Goal: Check status: Check status

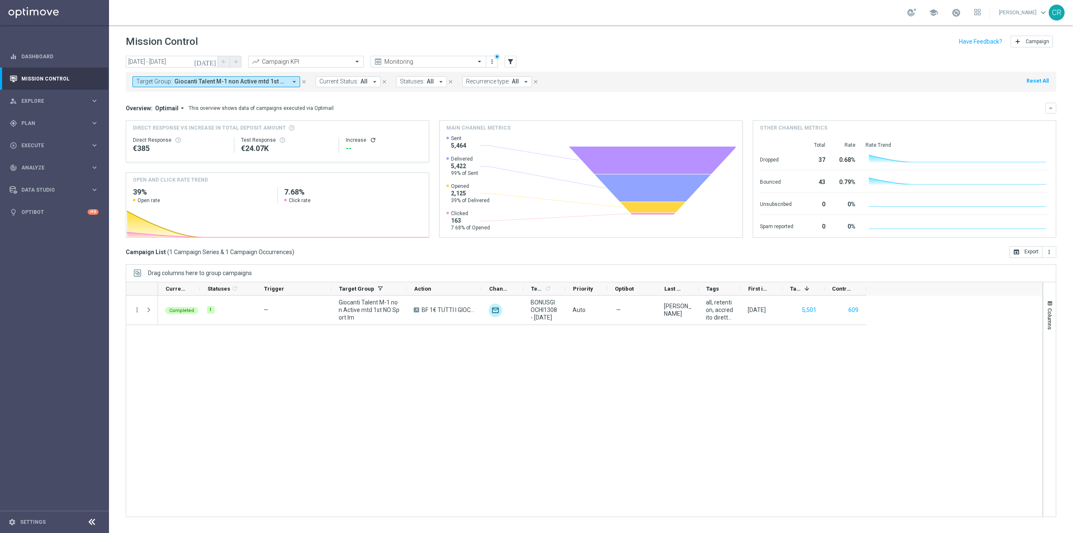
click at [213, 60] on icon "[DATE]" at bounding box center [205, 62] width 23 height 8
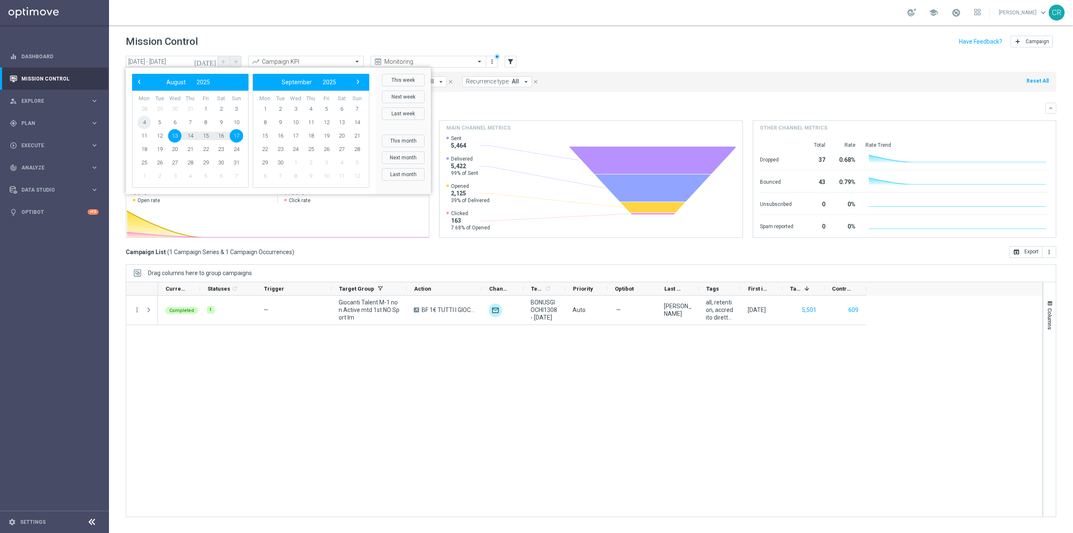
click at [145, 123] on span "4" at bounding box center [143, 122] width 13 height 13
click at [202, 123] on span "8" at bounding box center [205, 122] width 13 height 13
type input "04 Aug 2025 - 08 Aug 2025"
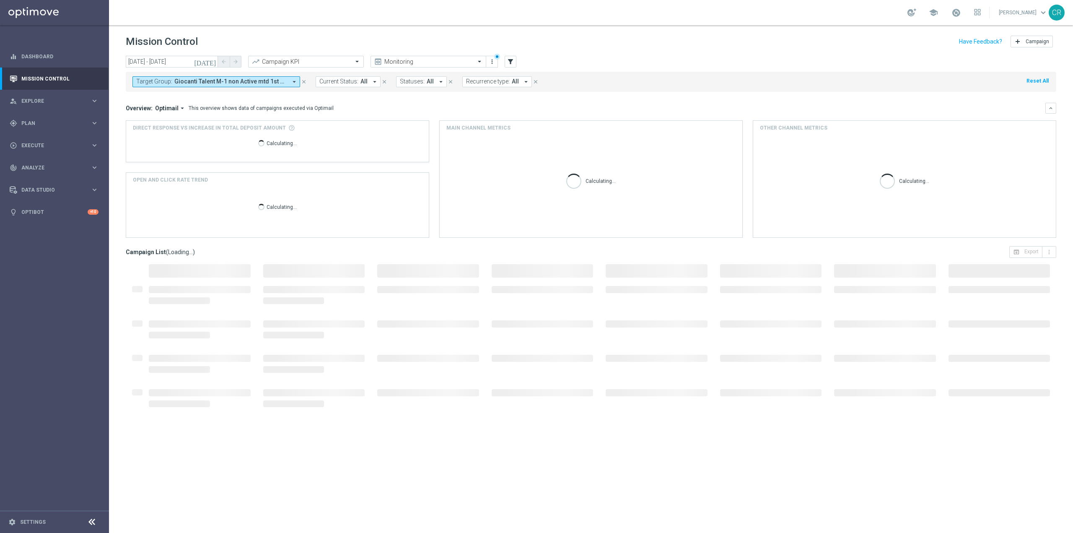
click at [271, 74] on div "Target Group: Giocanti Talent M-1 non Active mtd 1st NO Sport lm arrow_drop_dow…" at bounding box center [591, 82] width 930 height 20
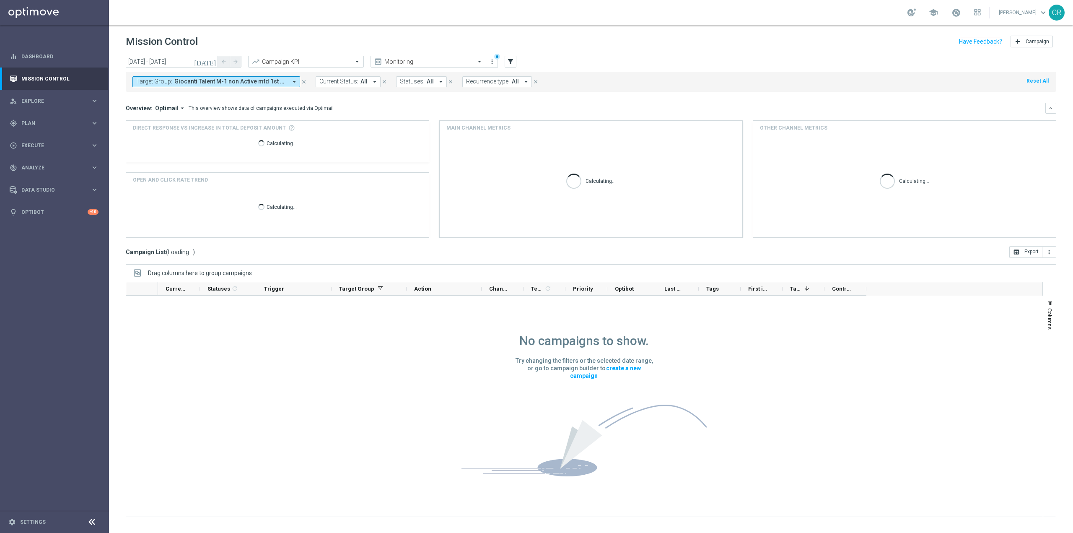
click at [271, 78] on button "Target Group: Giocanti Talent M-1 non Active mtd 1st NO Sport lm arrow_drop_down" at bounding box center [216, 81] width 168 height 11
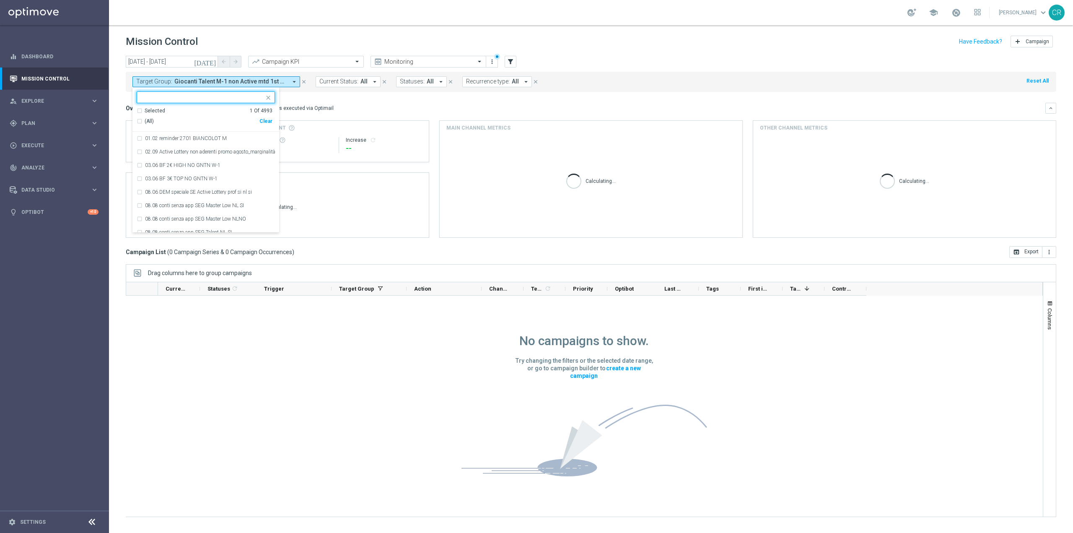
click at [0, 0] on div "Clear" at bounding box center [0, 0] width 0 height 0
click at [232, 99] on input "text" at bounding box center [202, 97] width 123 height 7
paste input "Ricarica 10€ per cb perso 30% fino a 15€ tutti i giochi"
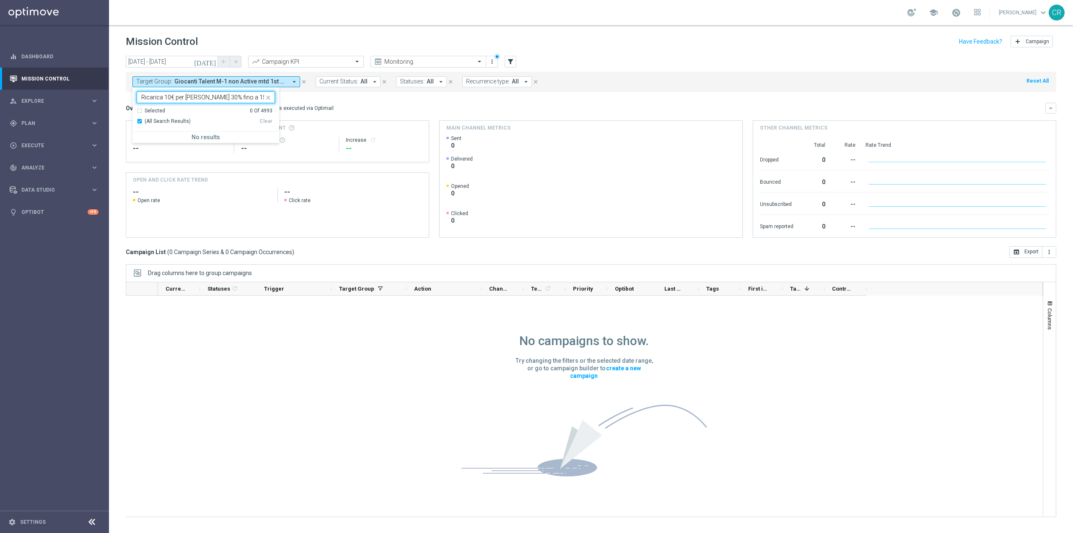
scroll to position [0, 13]
type input "Ricarica 10€ per cb perso 30% fino a 15€ tutti i giochi"
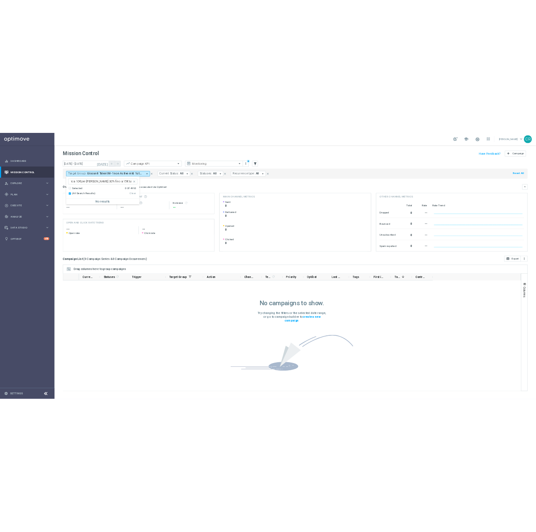
scroll to position [0, 0]
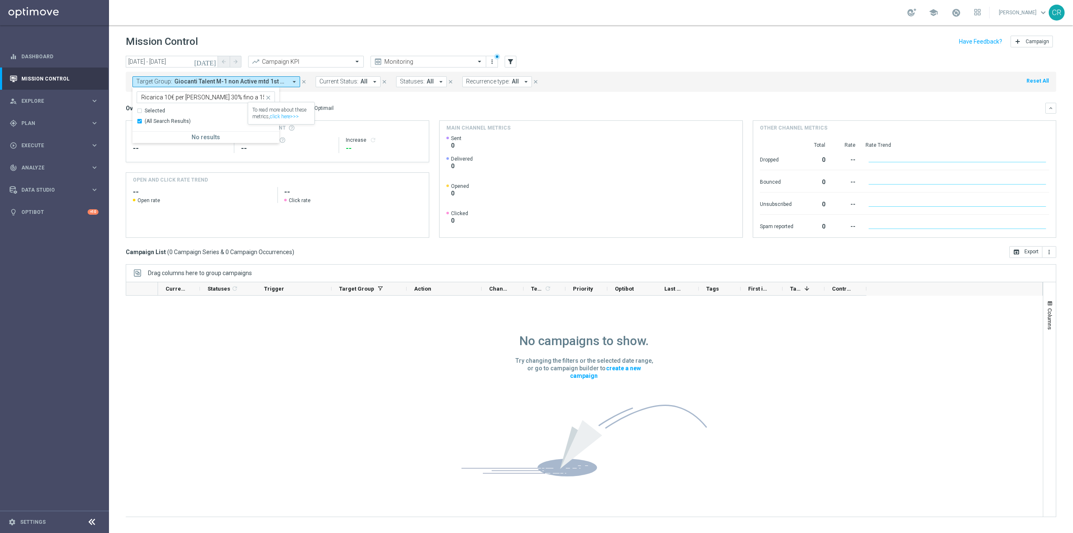
click at [269, 100] on icon "close" at bounding box center [268, 97] width 7 height 7
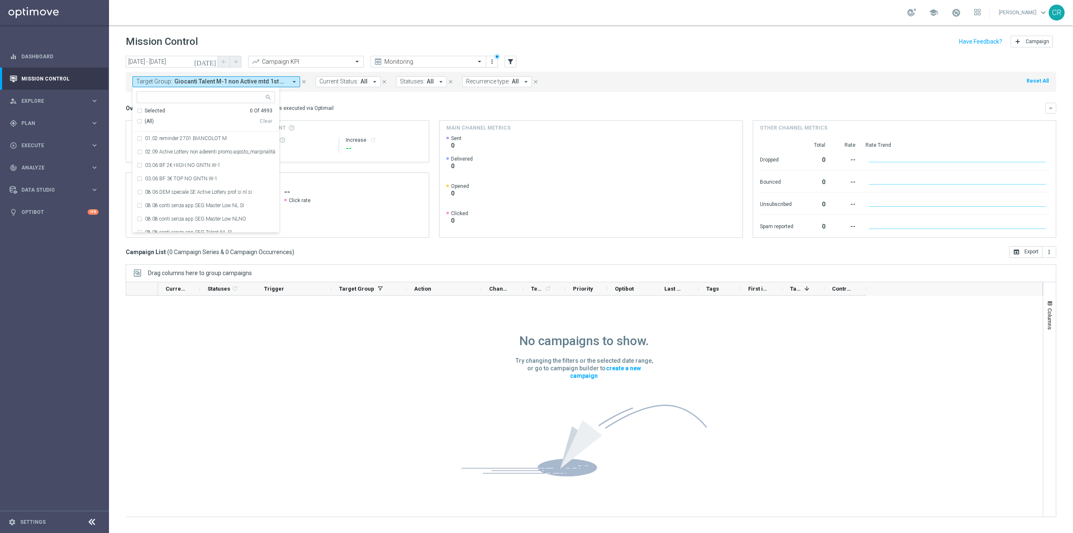
click at [232, 96] on input "text" at bounding box center [202, 97] width 123 height 7
paste input "Reactivated Talent Activity days 3-5 DinR 1-7"
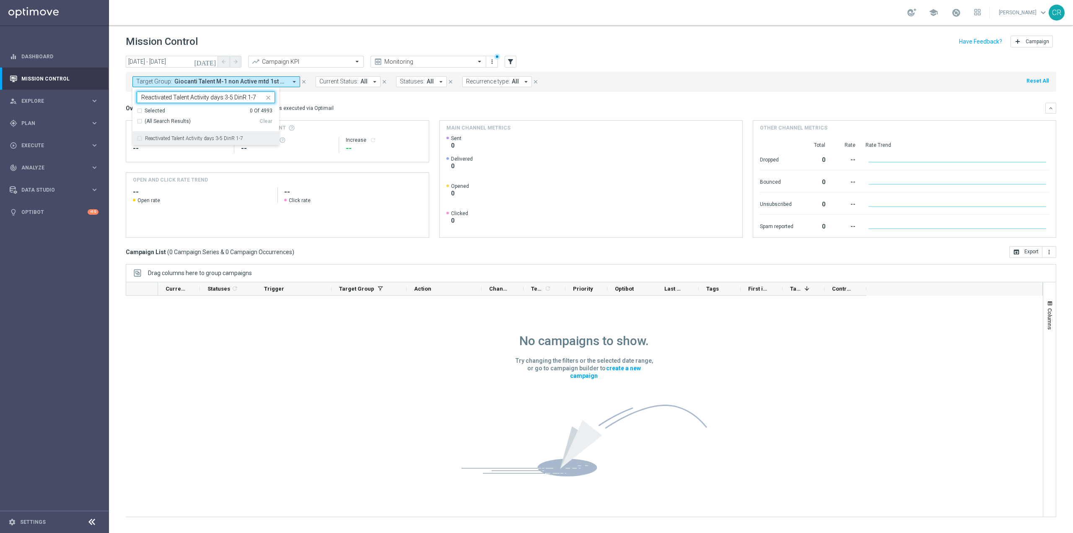
click at [199, 135] on div "Reactivated Talent Activity days 3-5 DinR 1-7" at bounding box center [206, 138] width 138 height 13
type input "Reactivated Talent Activity days 3-5 DinR 1-7"
click at [373, 100] on mini-dashboard "Overview: Optimail arrow_drop_down This overview shows data of campaigns execut…" at bounding box center [591, 169] width 930 height 154
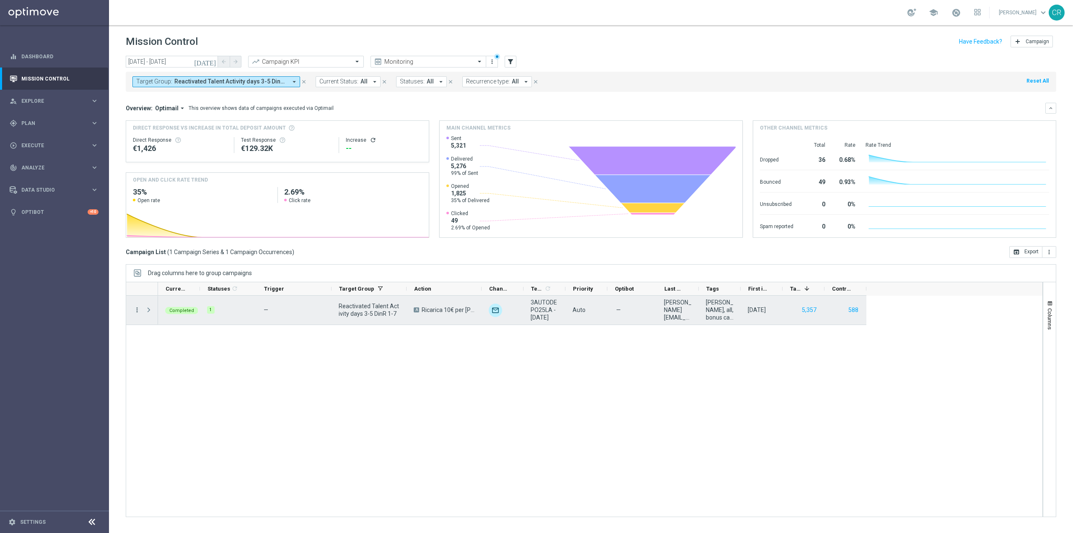
click at [136, 311] on icon "more_vert" at bounding box center [137, 310] width 8 height 8
click at [168, 360] on span "Go to Campaign Analysis" at bounding box center [183, 362] width 60 height 6
